Goal: Task Accomplishment & Management: Use online tool/utility

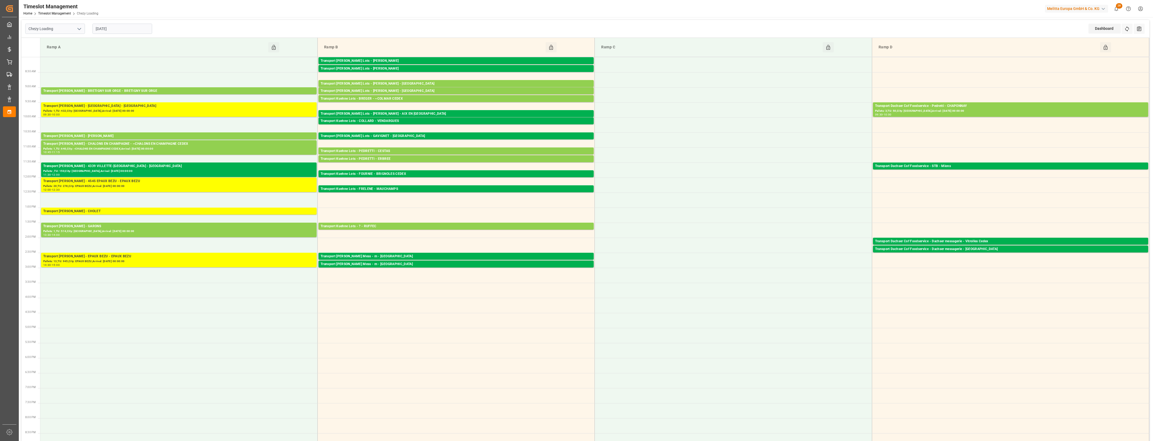
click at [122, 29] on input "[DATE]" at bounding box center [122, 29] width 60 height 10
click at [111, 70] on span "9" at bounding box center [110, 72] width 2 height 4
type input "[DATE]"
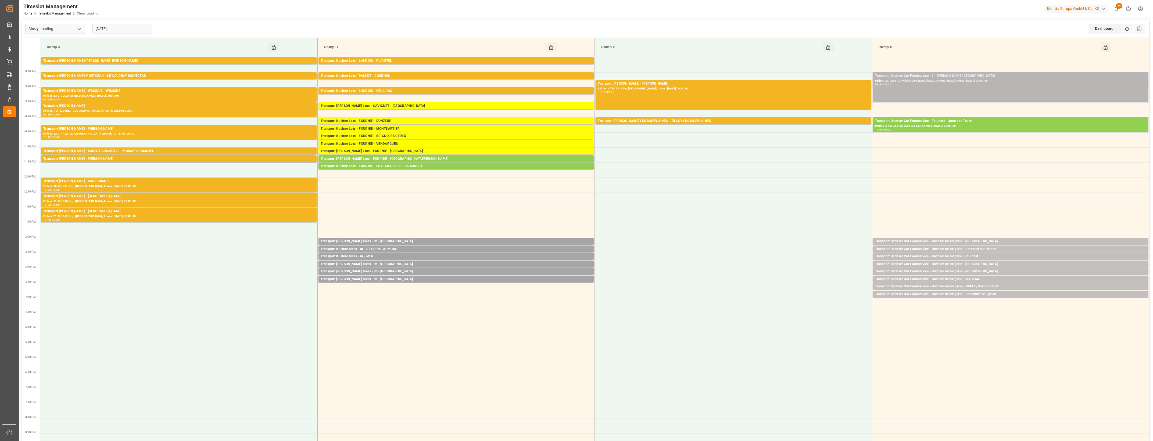
click at [982, 87] on div "Transport Dachser Cof Foodservice - ? - [PERSON_NAME][GEOGRAPHIC_DATA] Pallets:…" at bounding box center [1010, 86] width 271 height 27
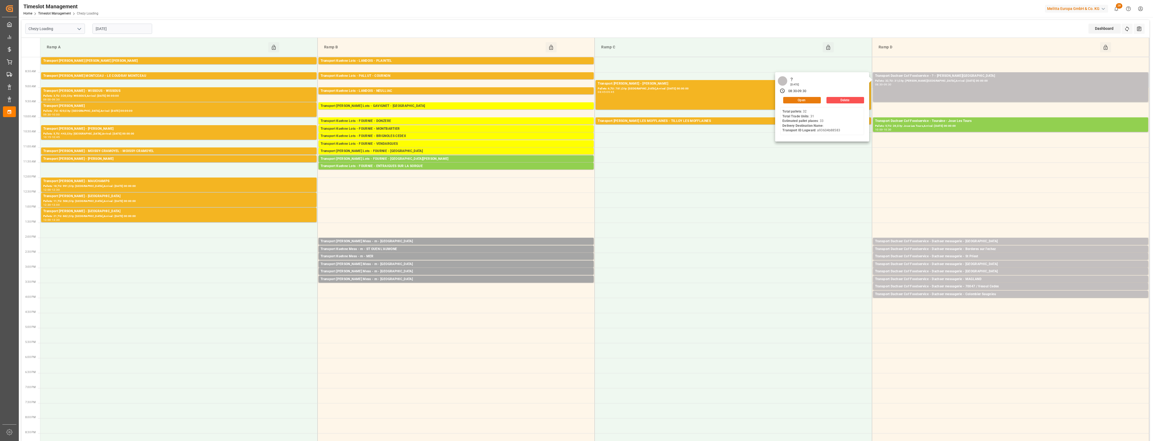
click at [815, 100] on button "Open" at bounding box center [802, 100] width 38 height 6
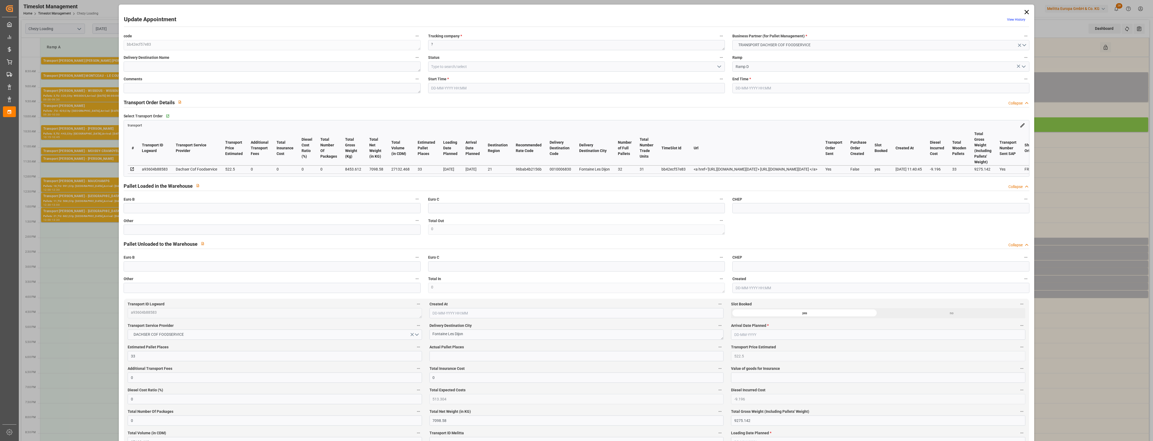
type input "[DATE] 08:30"
type input "[DATE] 09:30"
type input "[DATE] 12:14"
type input "[DATE] 11:40"
type input "[DATE]"
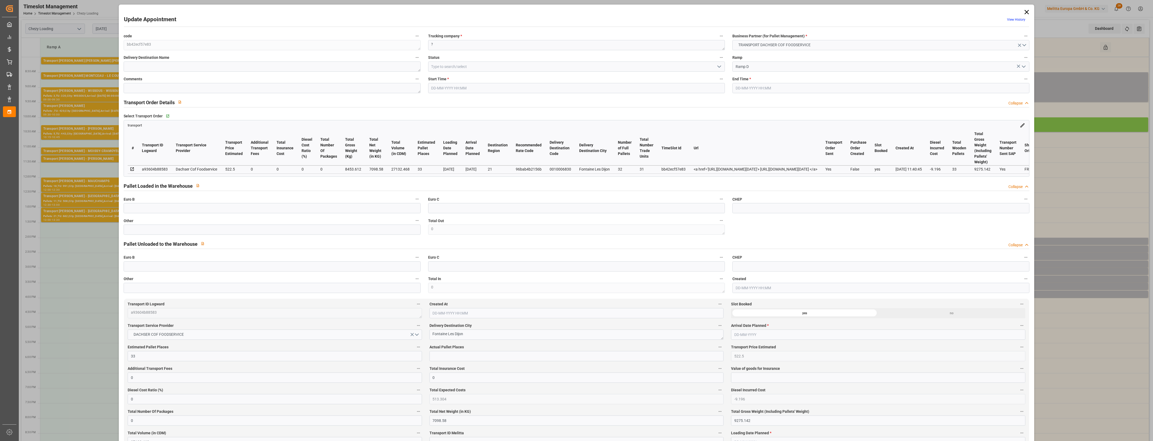
type input "[DATE]"
click at [1026, 11] on icon at bounding box center [1026, 12] width 4 height 4
